Goal: Task Accomplishment & Management: Use online tool/utility

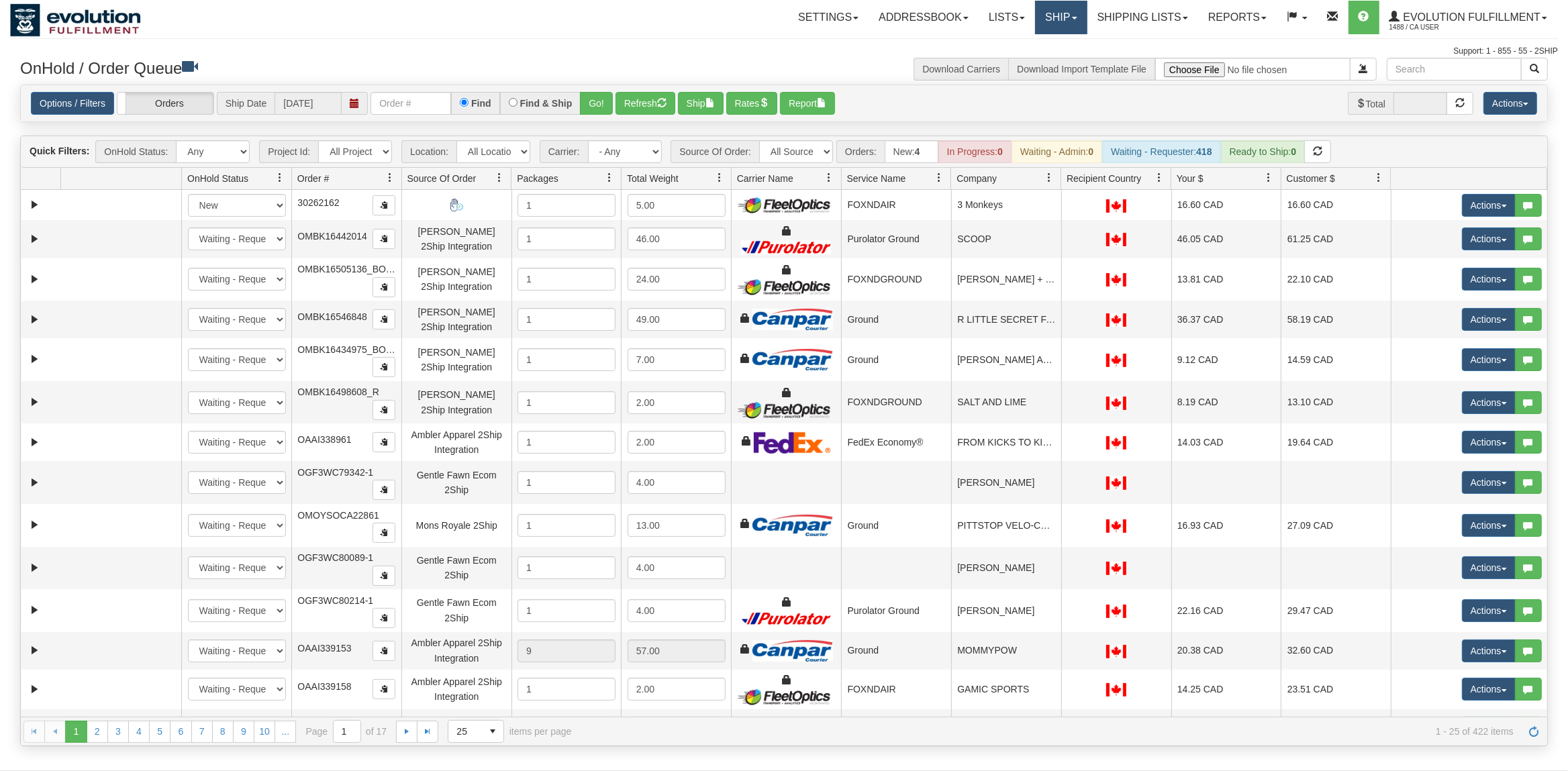
click at [1056, 12] on link "Ship" at bounding box center [1060, 18] width 52 height 34
click at [1061, 43] on link "Ship Screen" at bounding box center [1025, 47] width 122 height 17
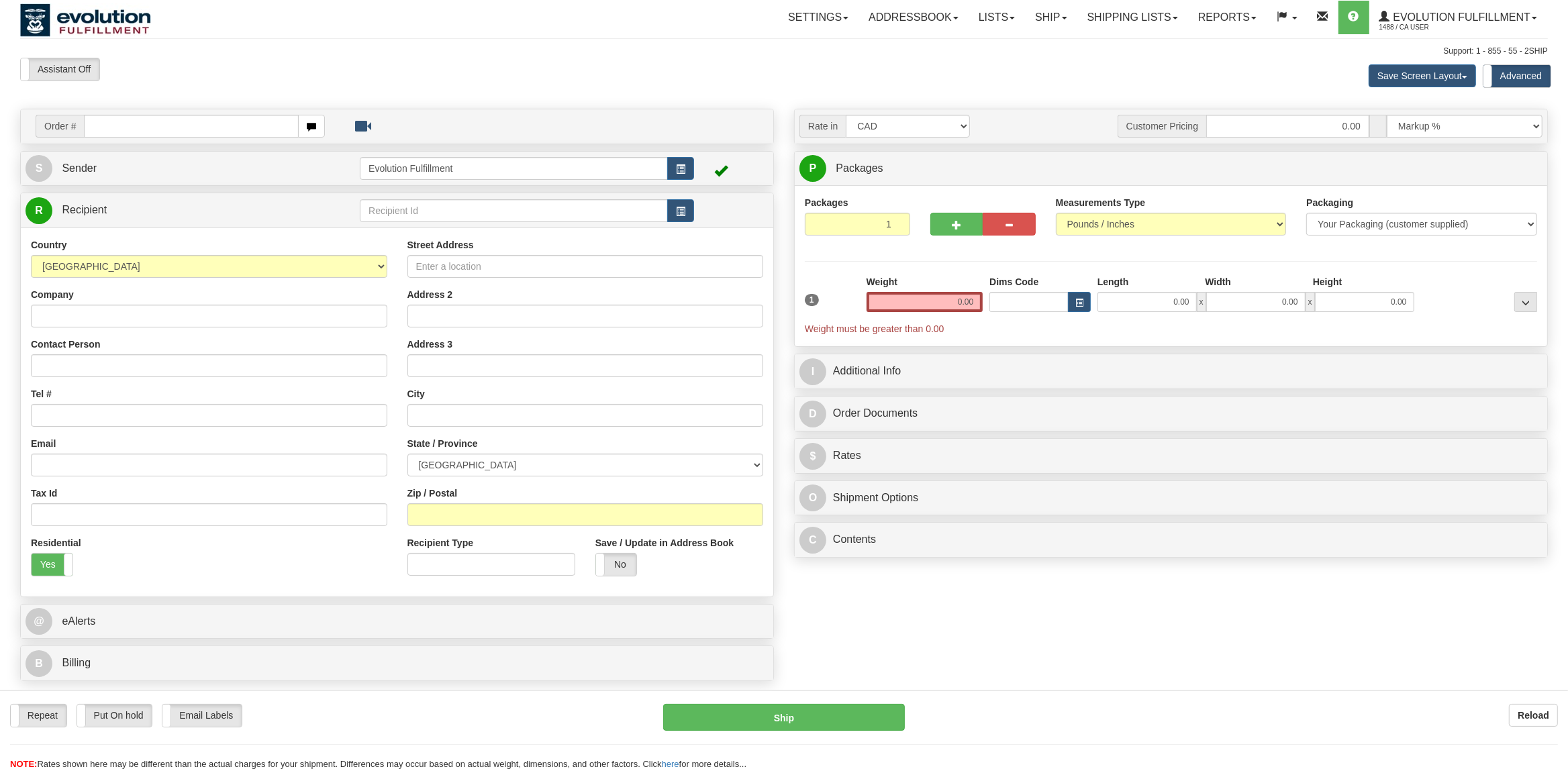
click at [118, 330] on div "Country AFGHANISTAN ALAND ISLANDS ALBANIA ALGERIA AMERICAN SAMOA ANDORRA ANGOLA…" at bounding box center [209, 411] width 377 height 348
click at [125, 323] on input "Company" at bounding box center [210, 316] width 357 height 23
click at [69, 469] on input "Email" at bounding box center [210, 465] width 357 height 23
drag, startPoint x: 939, startPoint y: 310, endPoint x: 1010, endPoint y: 297, distance: 72.2
click at [984, 297] on input "0.00" at bounding box center [925, 301] width 117 height 20
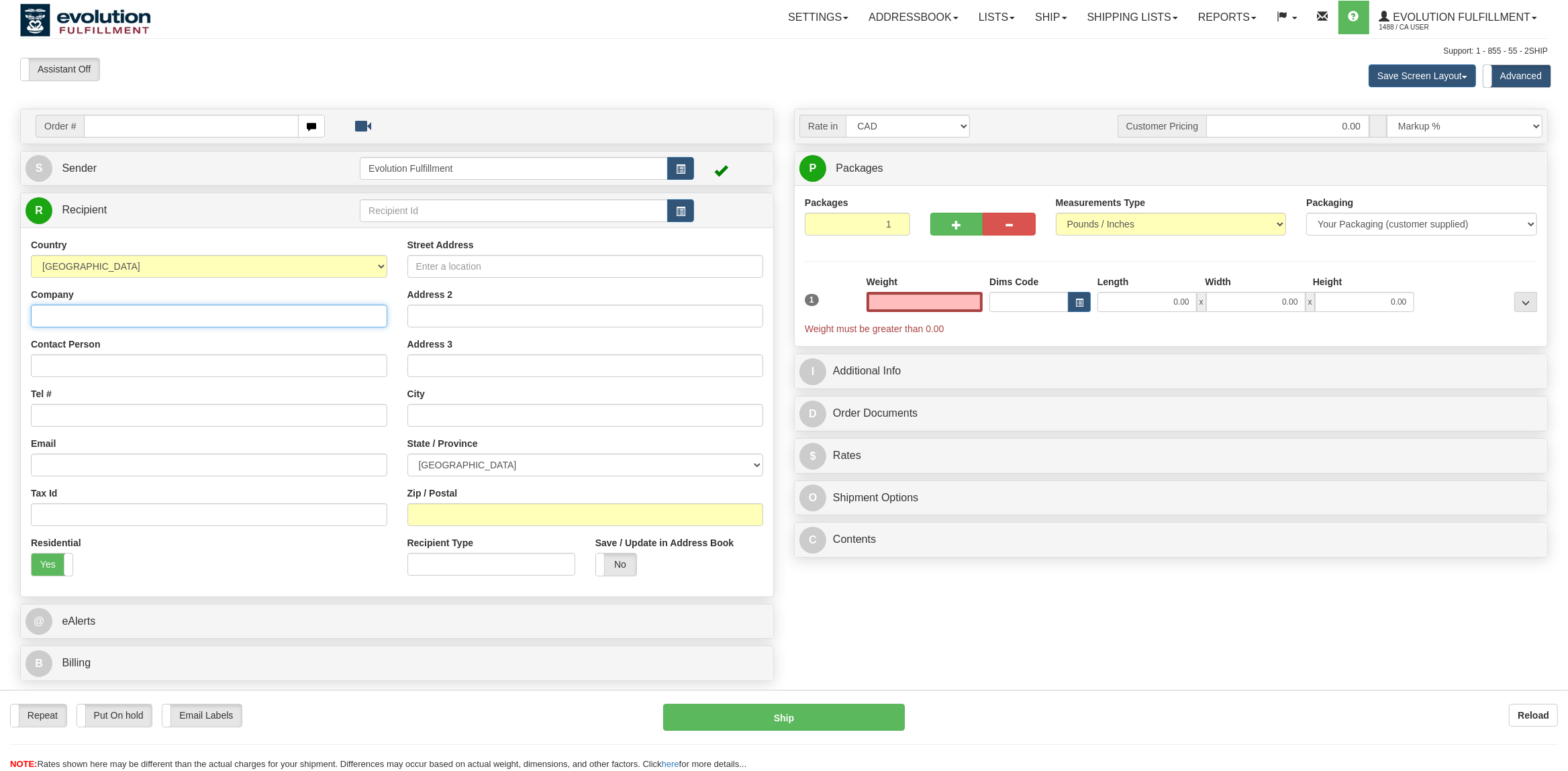
type input "0.00"
click at [101, 312] on input "Company" at bounding box center [210, 316] width 357 height 23
